Goal: Information Seeking & Learning: Check status

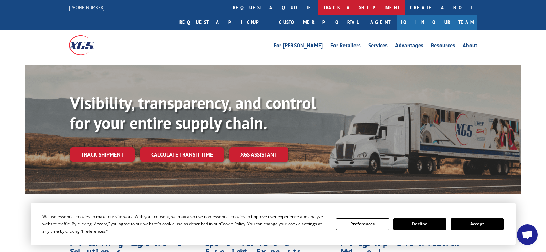
click at [318, 2] on link "track a shipment" at bounding box center [361, 7] width 86 height 15
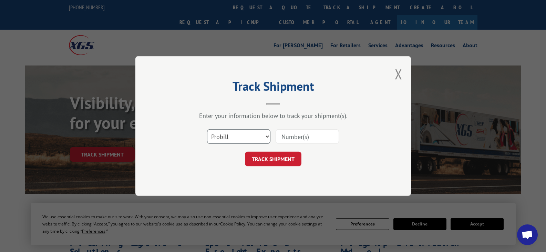
click at [268, 136] on select "Select category... Probill BOL PO" at bounding box center [238, 136] width 63 height 14
select select "bol"
click at [207, 129] on select "Select category... Probill BOL PO" at bounding box center [238, 136] width 63 height 14
click at [292, 136] on input at bounding box center [306, 136] width 63 height 14
type input "3398352"
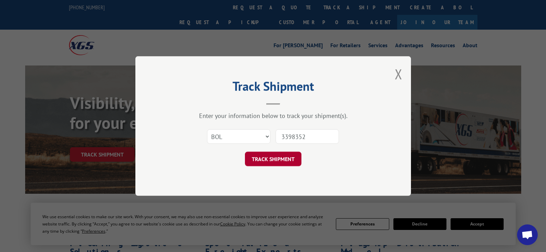
click at [266, 161] on button "TRACK SHIPMENT" at bounding box center [273, 158] width 56 height 14
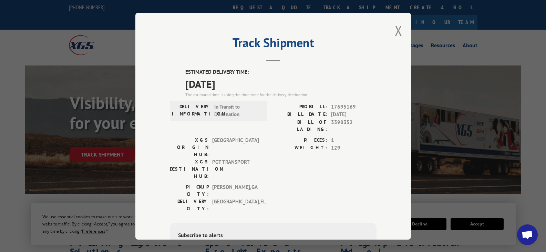
drag, startPoint x: 274, startPoint y: 140, endPoint x: 258, endPoint y: 144, distance: 15.5
click at [273, 144] on label "WEIGHT:" at bounding box center [300, 148] width 54 height 8
drag, startPoint x: 399, startPoint y: 31, endPoint x: 394, endPoint y: 35, distance: 6.6
click at [399, 31] on div "Track Shipment ESTIMATED DELIVERY TIME: [DATE] The estimated time is using the …" at bounding box center [272, 126] width 275 height 226
click at [399, 34] on div "Track Shipment ESTIMATED DELIVERY TIME: [DATE] The estimated time is using the …" at bounding box center [272, 126] width 275 height 226
